Goal: Information Seeking & Learning: Learn about a topic

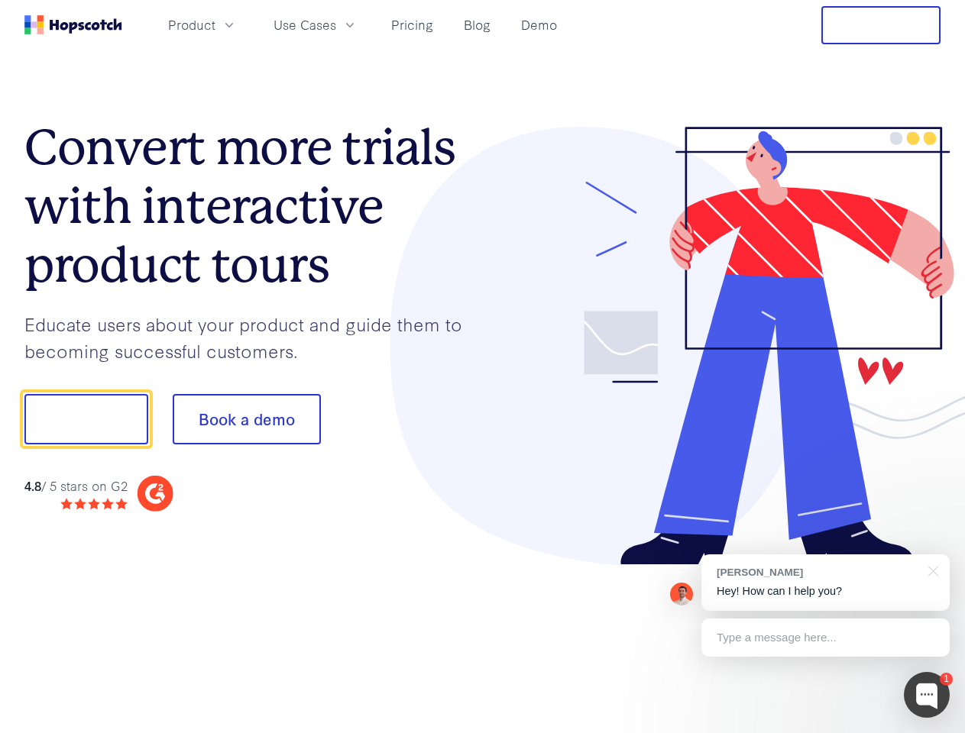
click at [483, 367] on div at bounding box center [712, 346] width 458 height 439
click at [215, 24] on span "Product" at bounding box center [191, 24] width 47 height 19
click at [336, 24] on span "Use Cases" at bounding box center [304, 24] width 63 height 19
click at [881, 25] on button "Free Trial" at bounding box center [880, 25] width 119 height 38
click at [86, 419] on button "Show me!" at bounding box center [86, 419] width 124 height 50
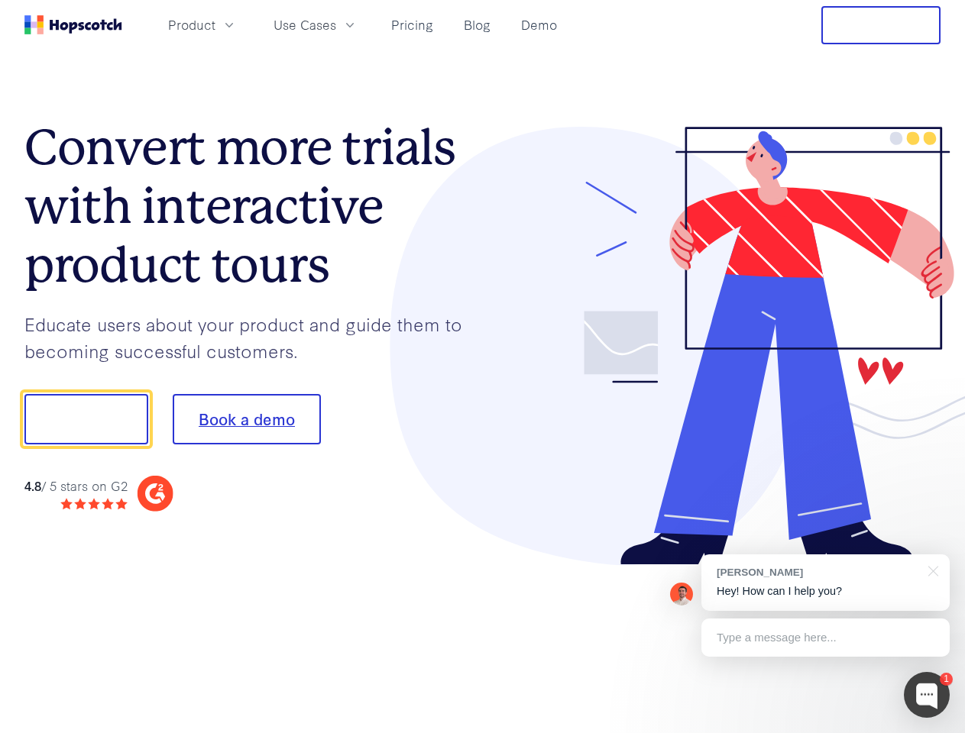
click at [246, 419] on button "Book a demo" at bounding box center [247, 419] width 148 height 50
click at [926, 695] on div at bounding box center [926, 695] width 46 height 46
click at [825, 583] on div "[PERSON_NAME] Hey! How can I help you?" at bounding box center [825, 582] width 248 height 57
click at [930, 570] on div at bounding box center [806, 417] width 286 height 509
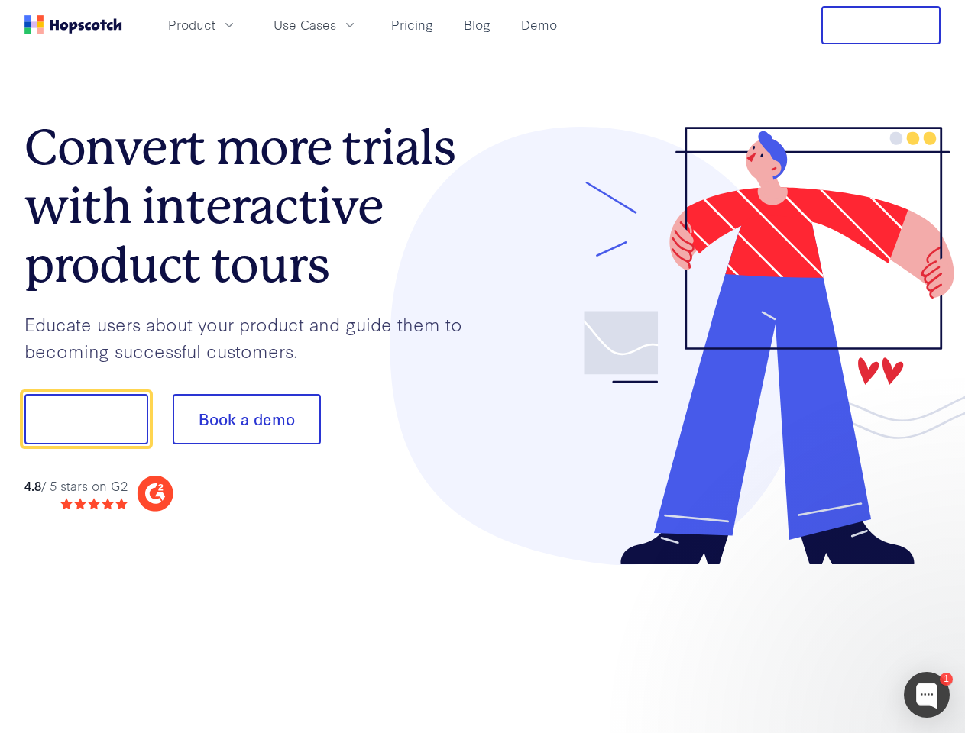
click at [825, 638] on div at bounding box center [806, 519] width 286 height 305
